Goal: Information Seeking & Learning: Find specific fact

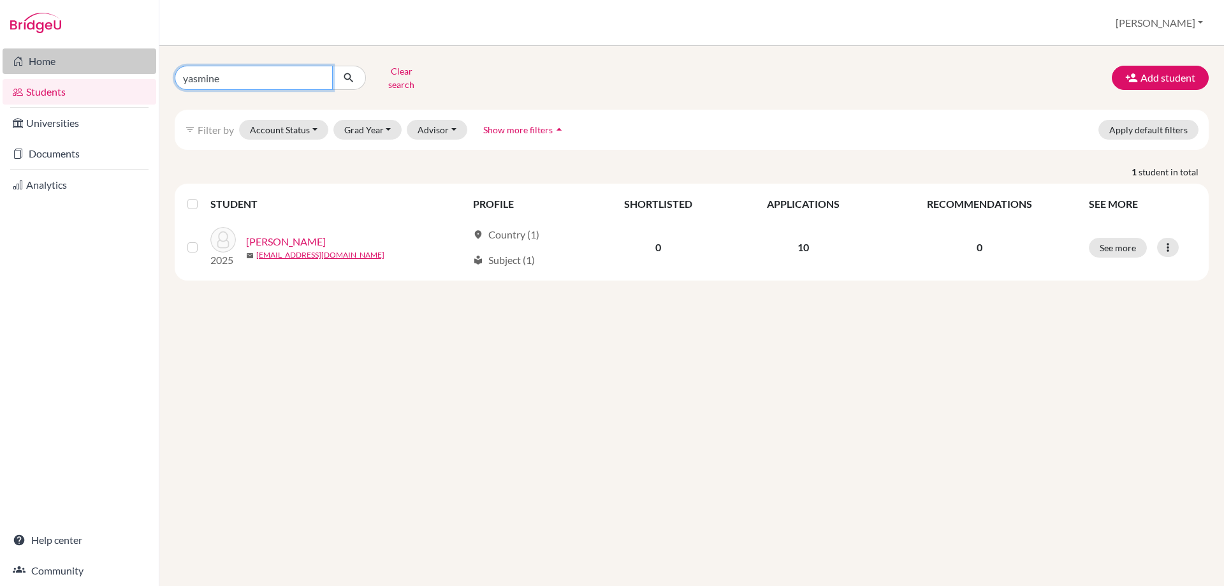
drag, startPoint x: 240, startPoint y: 76, endPoint x: 136, endPoint y: 65, distance: 104.4
click at [136, 65] on div "Home Students Universities Documents Analytics Help center Community Students o…" at bounding box center [612, 293] width 1224 height 586
type input "eva"
click button "submit" at bounding box center [349, 78] width 34 height 24
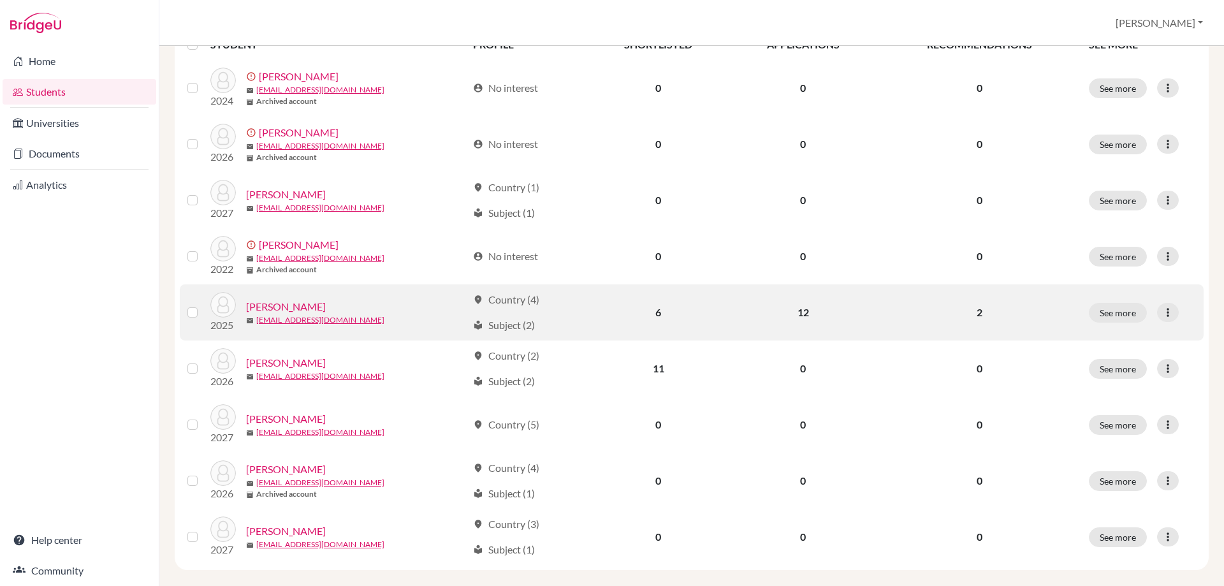
scroll to position [165, 0]
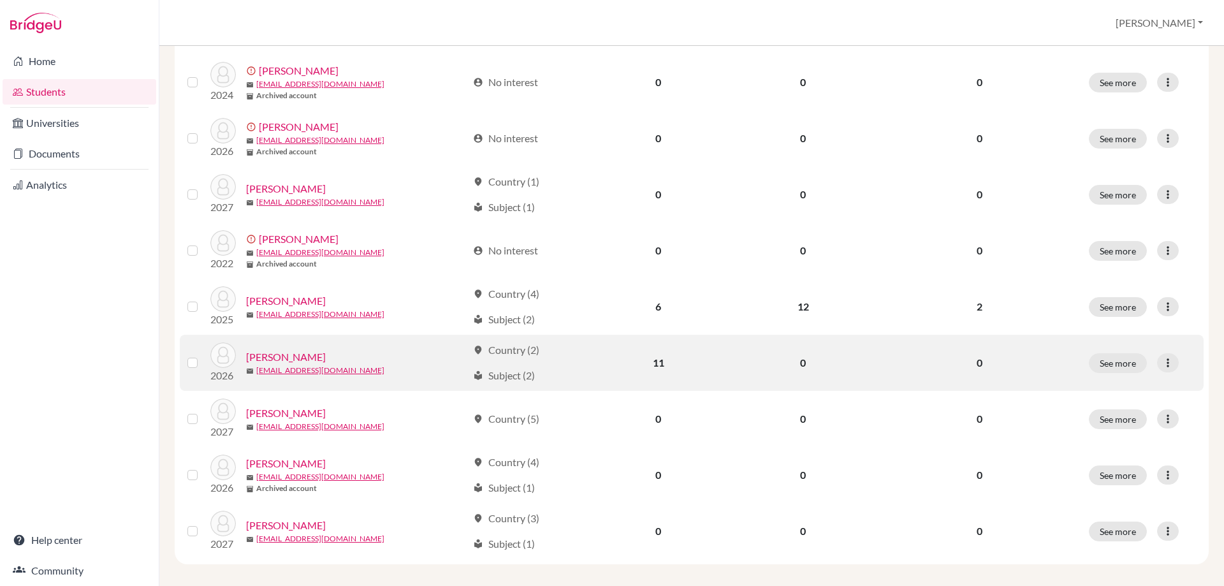
click at [254, 349] on link "Gregori, Eva" at bounding box center [286, 356] width 80 height 15
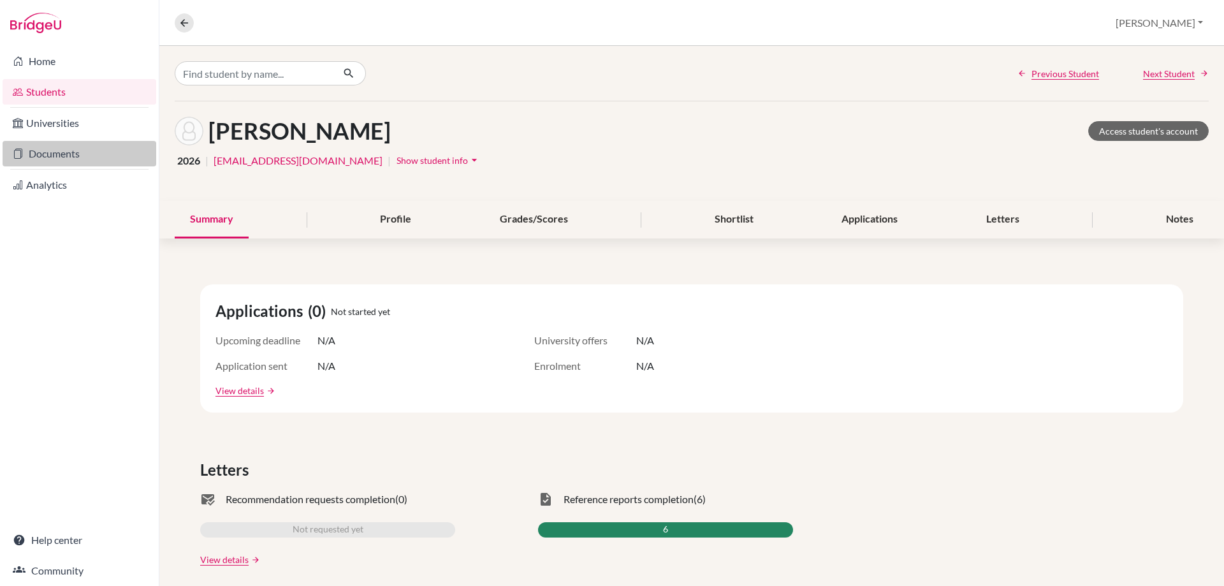
click at [63, 157] on link "Documents" at bounding box center [80, 153] width 154 height 25
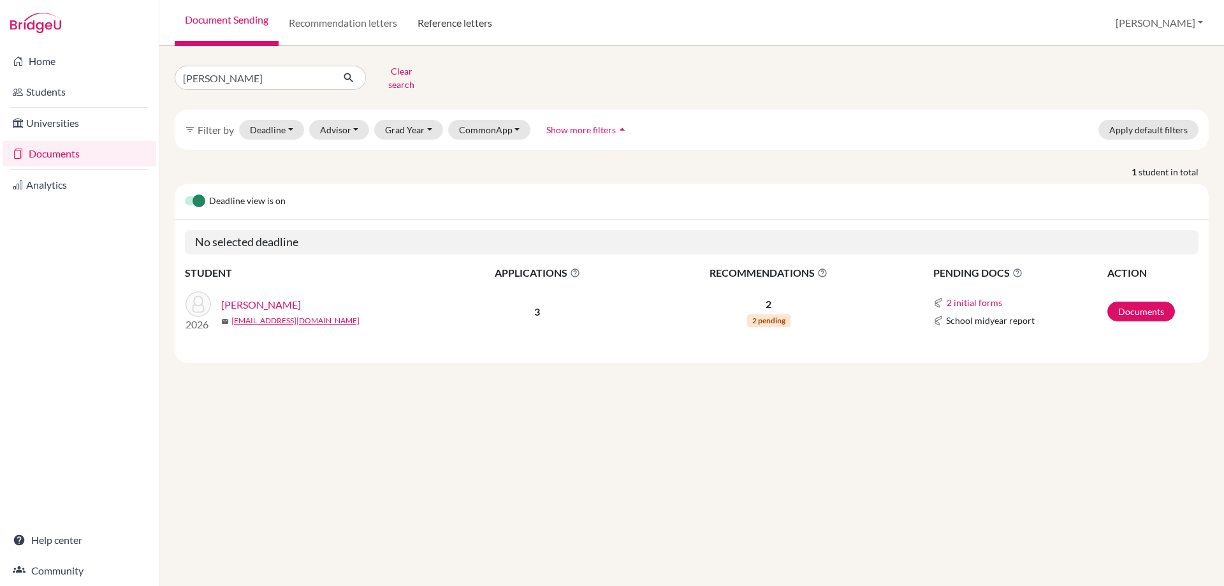
click at [437, 25] on link "Reference letters" at bounding box center [454, 23] width 95 height 46
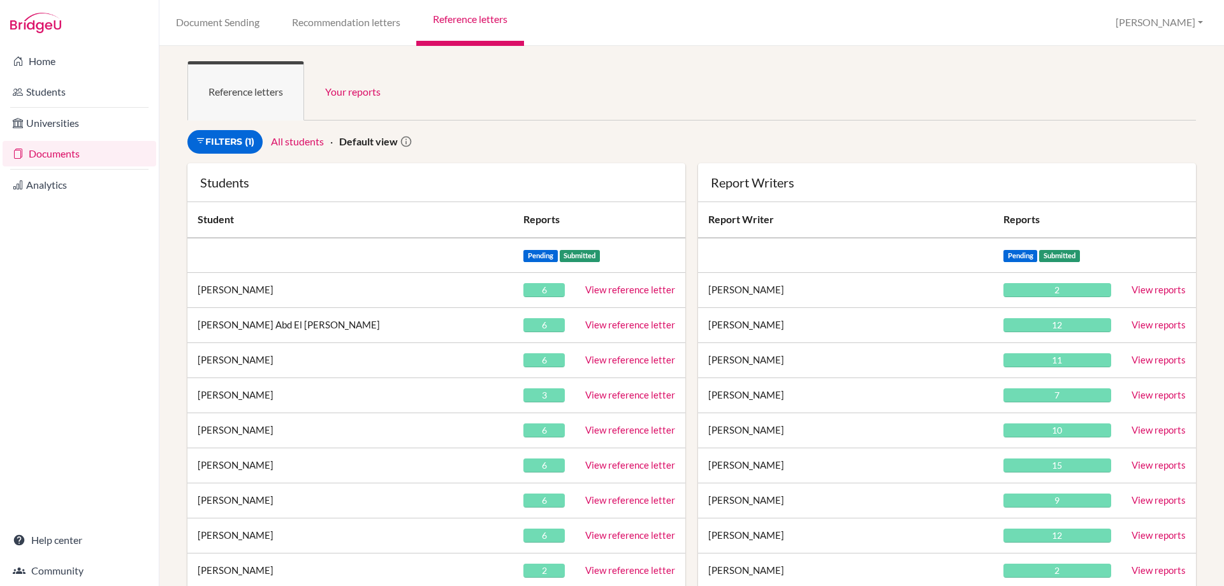
click at [416, 81] on ul "Reference letters Your reports" at bounding box center [691, 90] width 1008 height 59
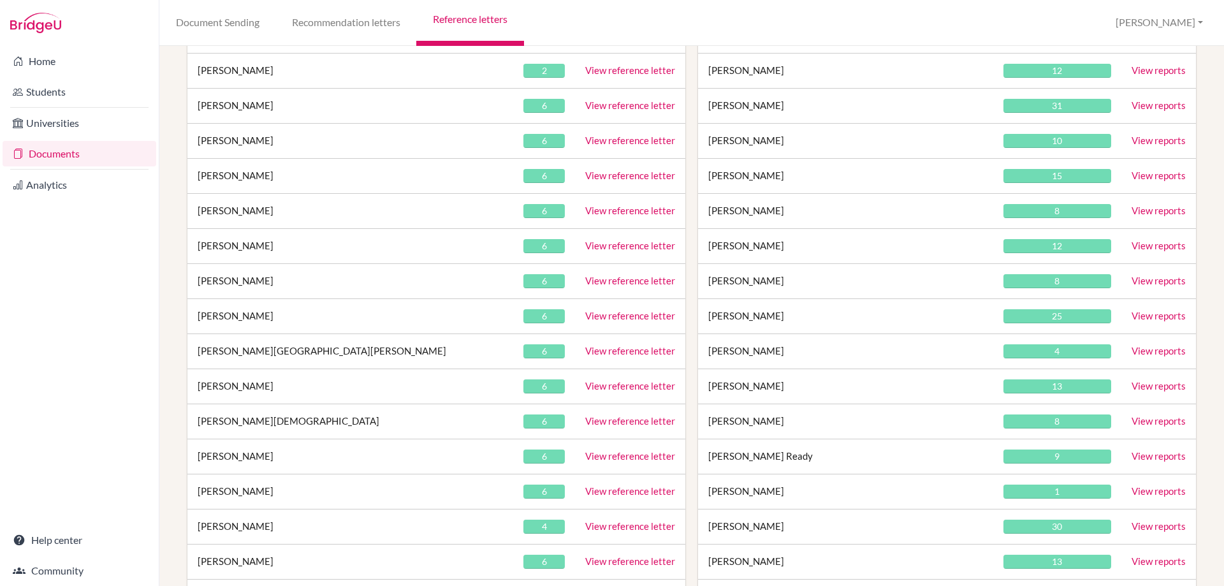
click at [597, 314] on link "View reference letter" at bounding box center [630, 315] width 90 height 11
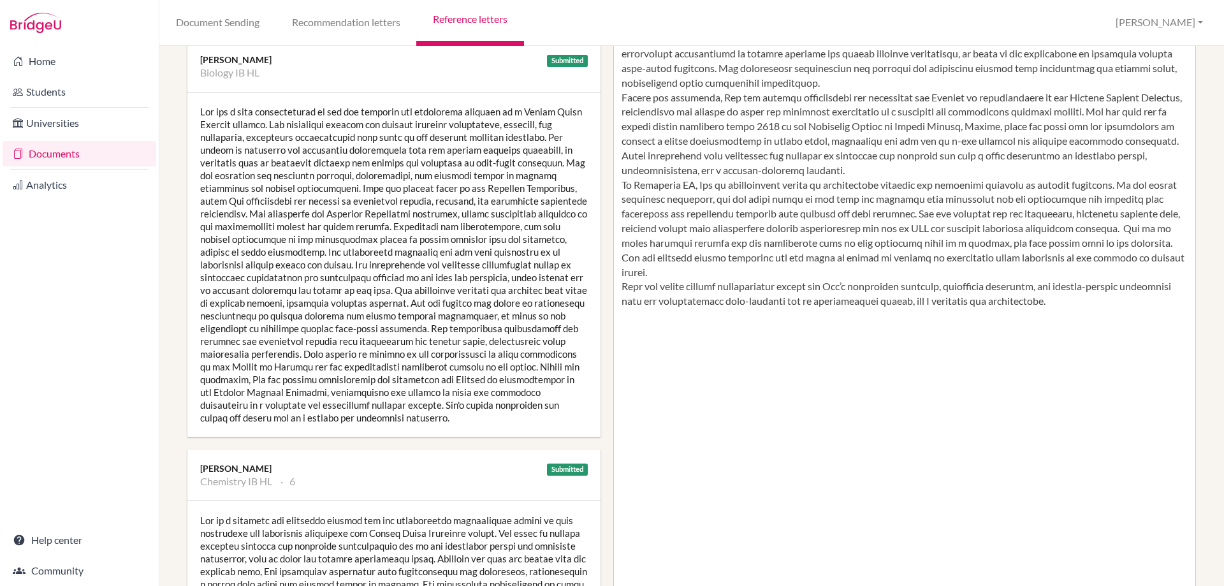
scroll to position [255, 0]
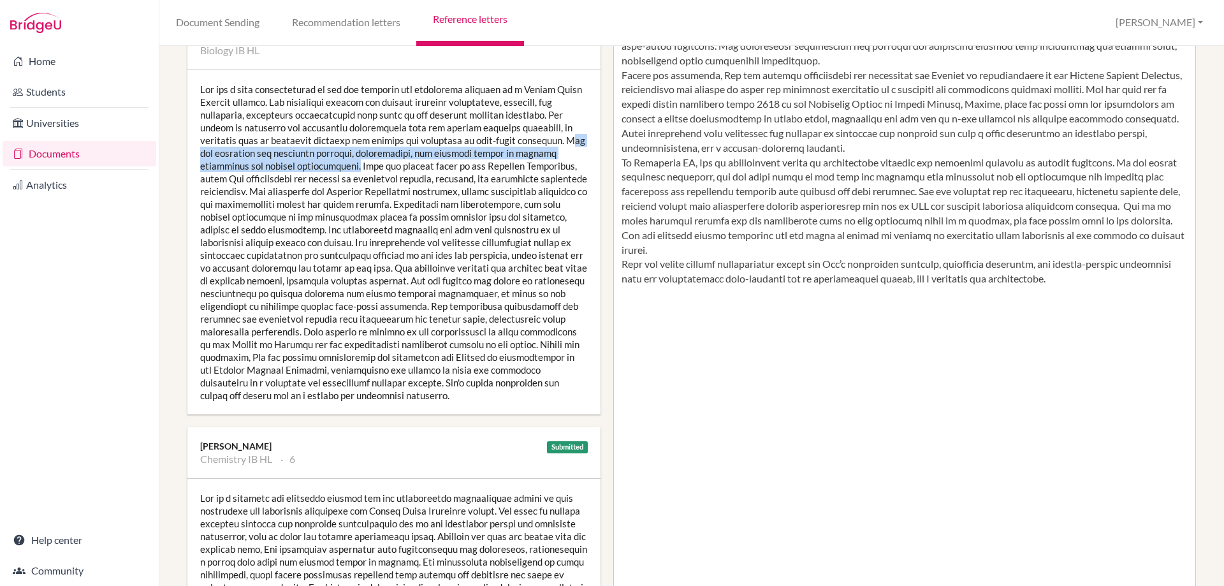
drag, startPoint x: 524, startPoint y: 141, endPoint x: 303, endPoint y: 166, distance: 222.5
click at [303, 166] on div at bounding box center [393, 242] width 413 height 344
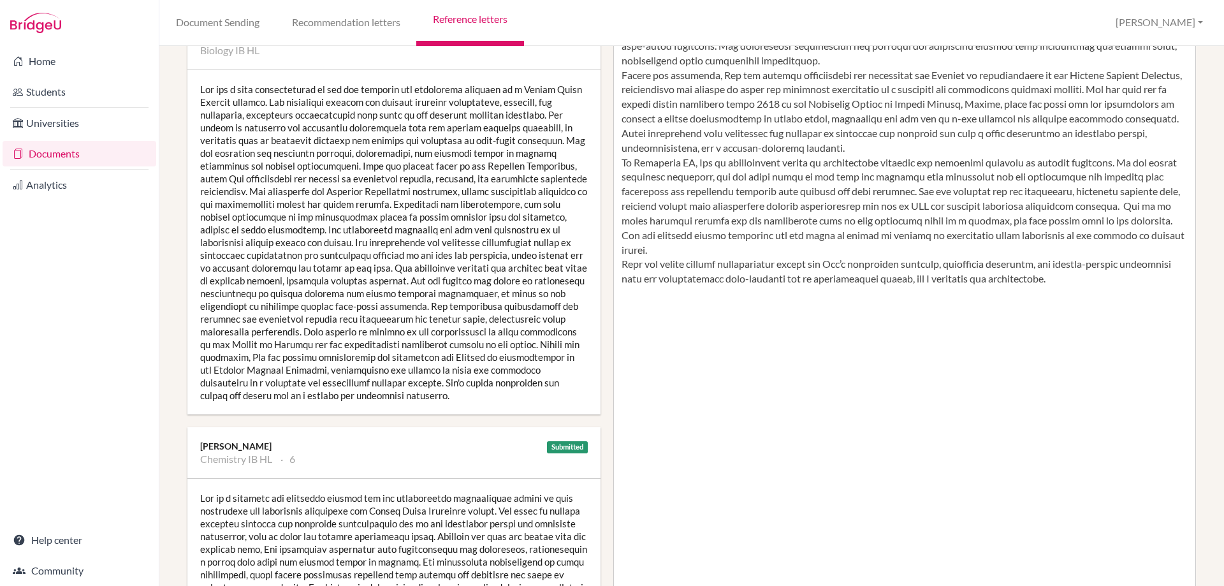
click at [435, 219] on div at bounding box center [393, 242] width 413 height 344
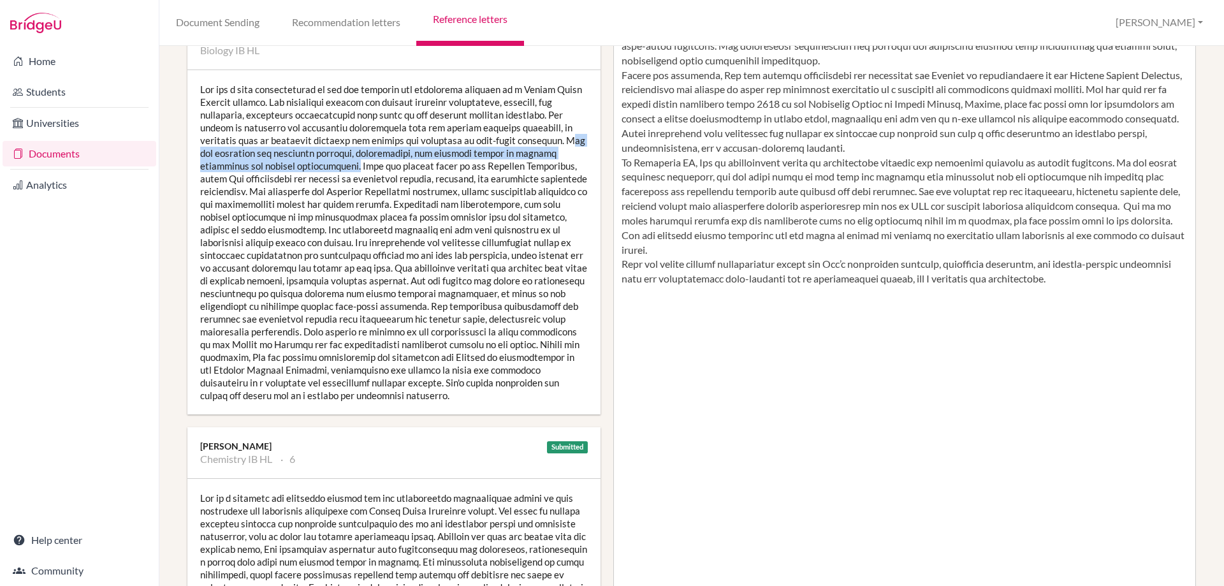
drag, startPoint x: 523, startPoint y: 138, endPoint x: 303, endPoint y: 165, distance: 222.2
click at [303, 165] on div at bounding box center [393, 242] width 413 height 344
copy div "he has developed the necessary research, experimental, and personal skills to c…"
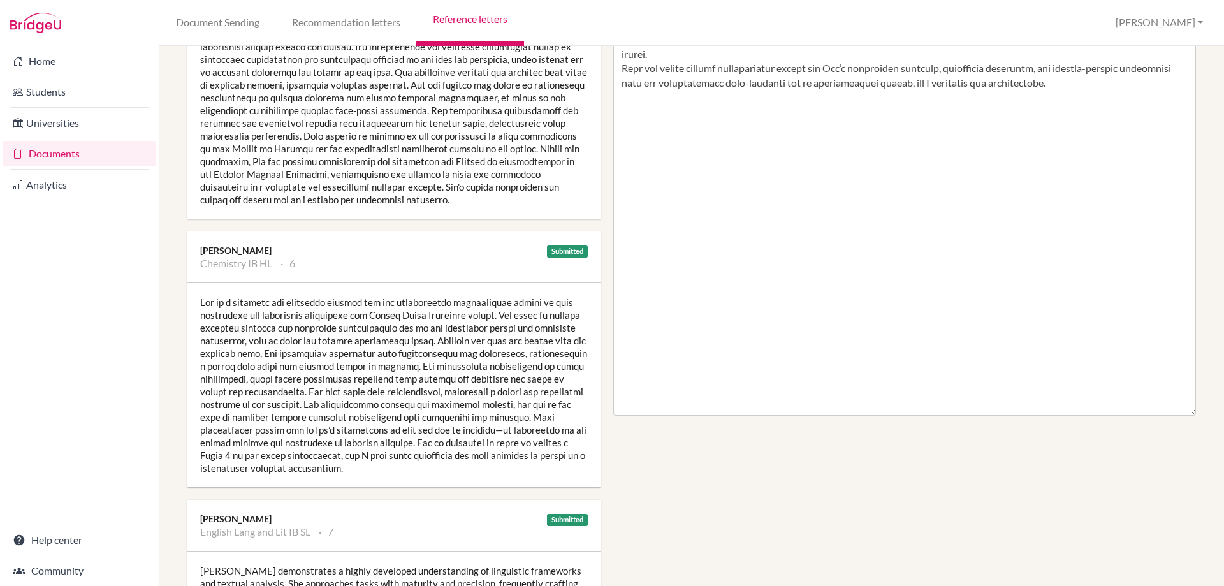
scroll to position [510, 0]
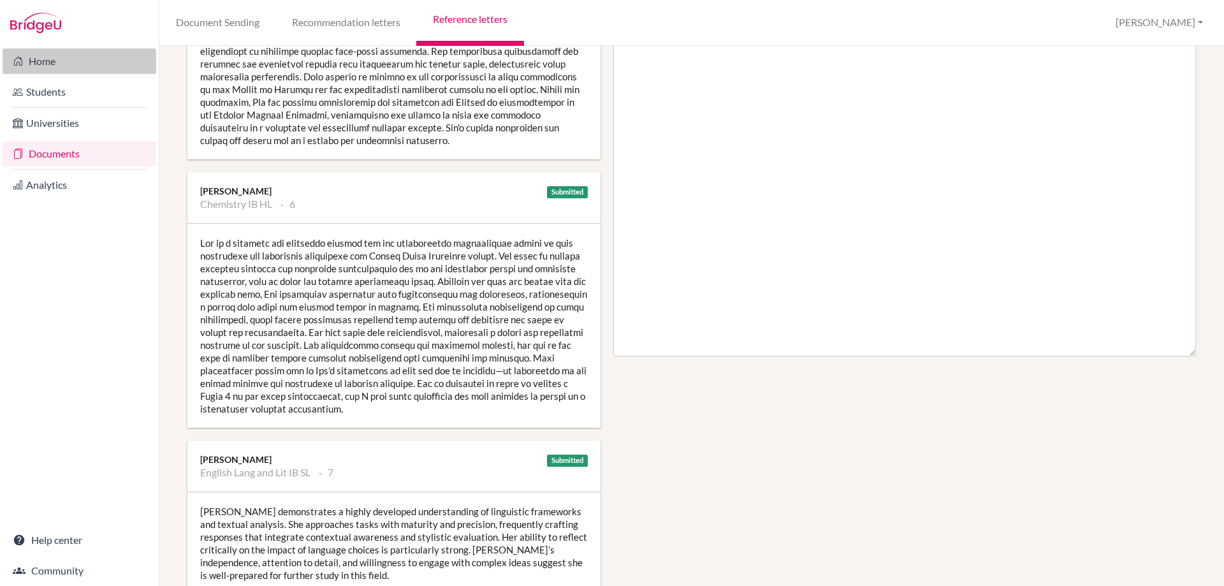
click at [33, 56] on link "Home" at bounding box center [80, 60] width 154 height 25
